Goal: Use online tool/utility: Utilize a website feature to perform a specific function

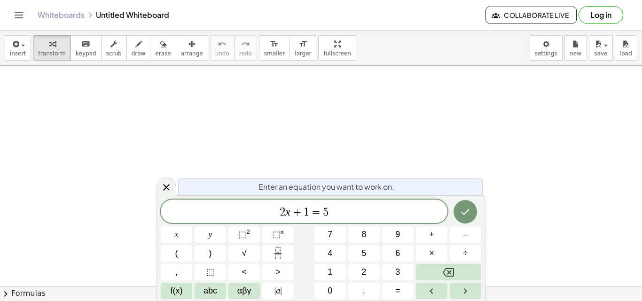
click at [227, 243] on div "2 x + 1 = 5 x y ⬚ 2 ⬚ n 7 8 9 + – ( ) √ 4 5 6 × ÷ , ⬚ < > 1 2 3 f(x) abc αβγ | …" at bounding box center [321, 250] width 321 height 100
drag, startPoint x: 258, startPoint y: 94, endPoint x: 286, endPoint y: 106, distance: 30.7
click at [132, 51] on span "draw" at bounding box center [139, 53] width 14 height 7
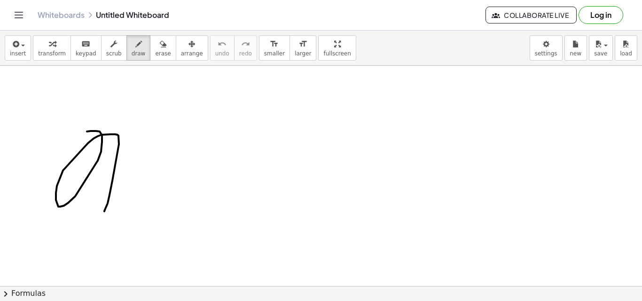
drag, startPoint x: 87, startPoint y: 132, endPoint x: 103, endPoint y: 211, distance: 81.6
drag, startPoint x: 213, startPoint y: 91, endPoint x: 189, endPoint y: 115, distance: 33.9
drag, startPoint x: 191, startPoint y: 93, endPoint x: 207, endPoint y: 109, distance: 22.3
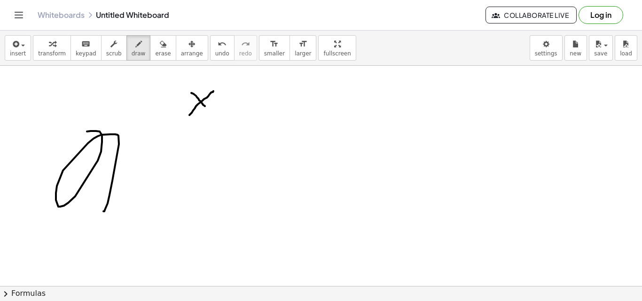
drag, startPoint x: 223, startPoint y: 109, endPoint x: 246, endPoint y: 109, distance: 23.0
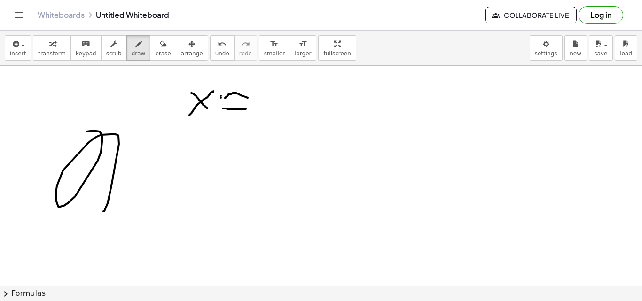
drag, startPoint x: 248, startPoint y: 98, endPoint x: 223, endPoint y: 99, distance: 24.5
drag, startPoint x: 277, startPoint y: 89, endPoint x: 296, endPoint y: 115, distance: 32.1
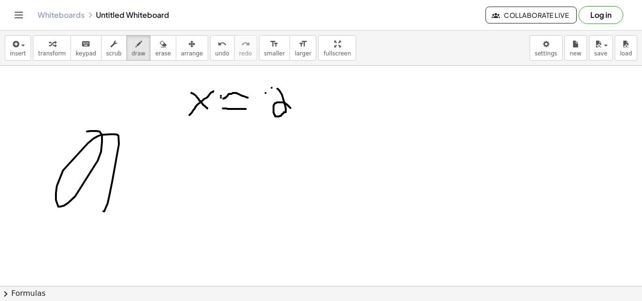
drag, startPoint x: 308, startPoint y: 92, endPoint x: 299, endPoint y: 118, distance: 27.5
drag, startPoint x: 295, startPoint y: 95, endPoint x: 324, endPoint y: 126, distance: 42.6
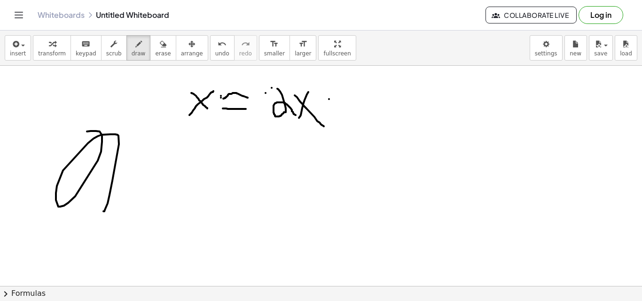
drag, startPoint x: 329, startPoint y: 99, endPoint x: 343, endPoint y: 97, distance: 13.8
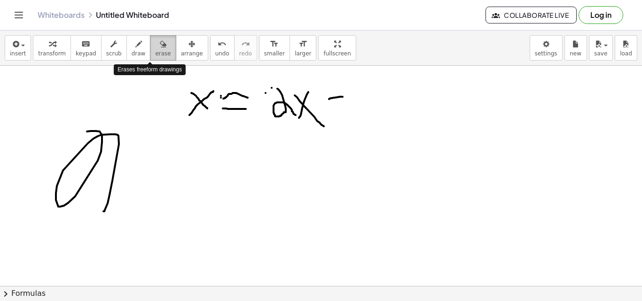
click at [155, 54] on span "erase" at bounding box center [163, 53] width 16 height 7
click at [160, 44] on icon "button" at bounding box center [163, 44] width 7 height 11
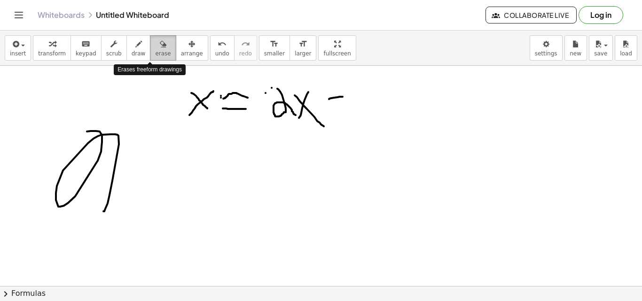
click at [155, 50] on span "erase" at bounding box center [163, 53] width 16 height 7
click at [155, 54] on span "erase" at bounding box center [163, 53] width 16 height 7
